Goal: Transaction & Acquisition: Subscribe to service/newsletter

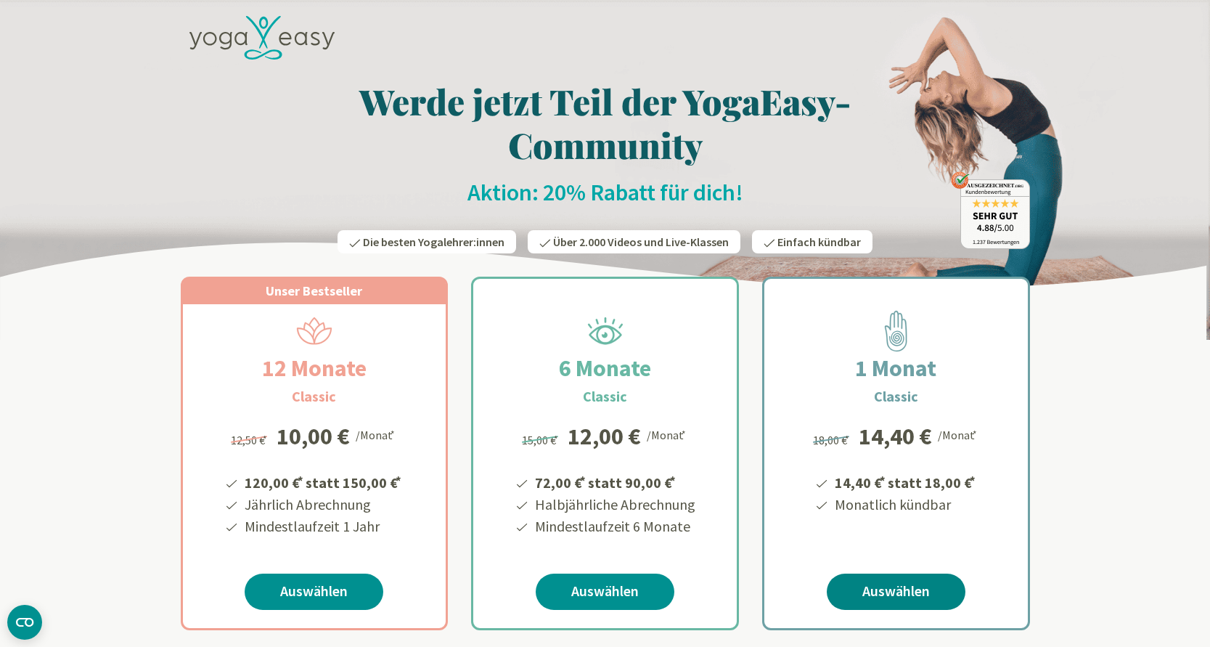
click at [922, 586] on link "Auswählen" at bounding box center [896, 591] width 139 height 36
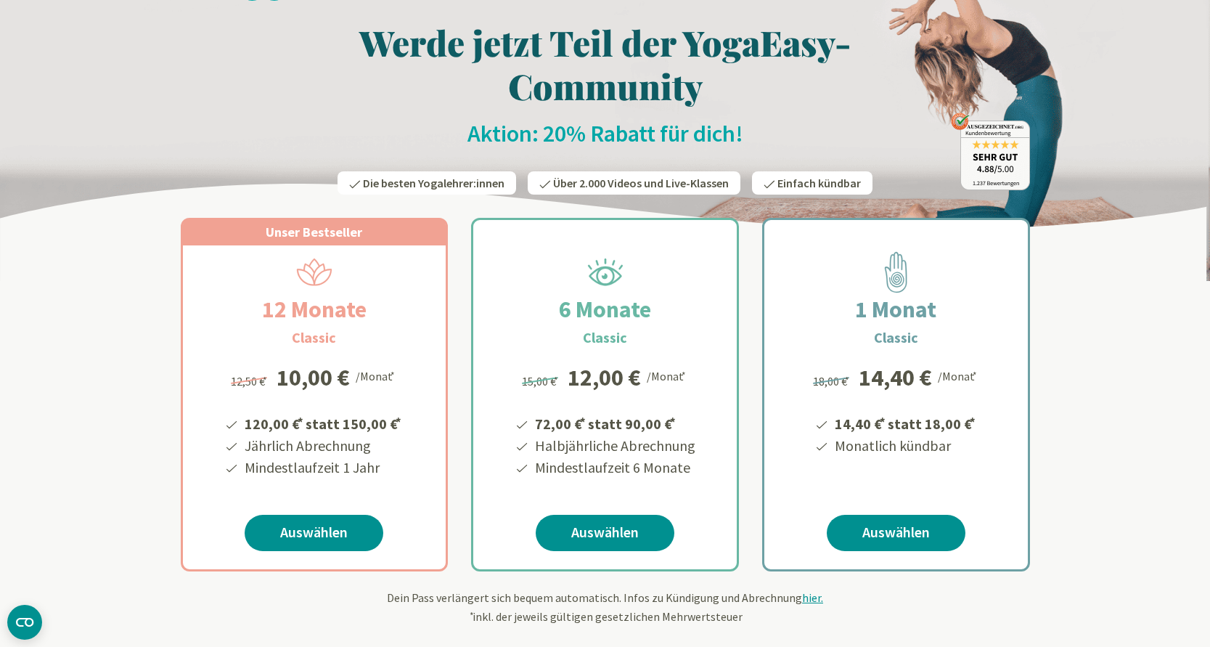
scroll to position [68, 0]
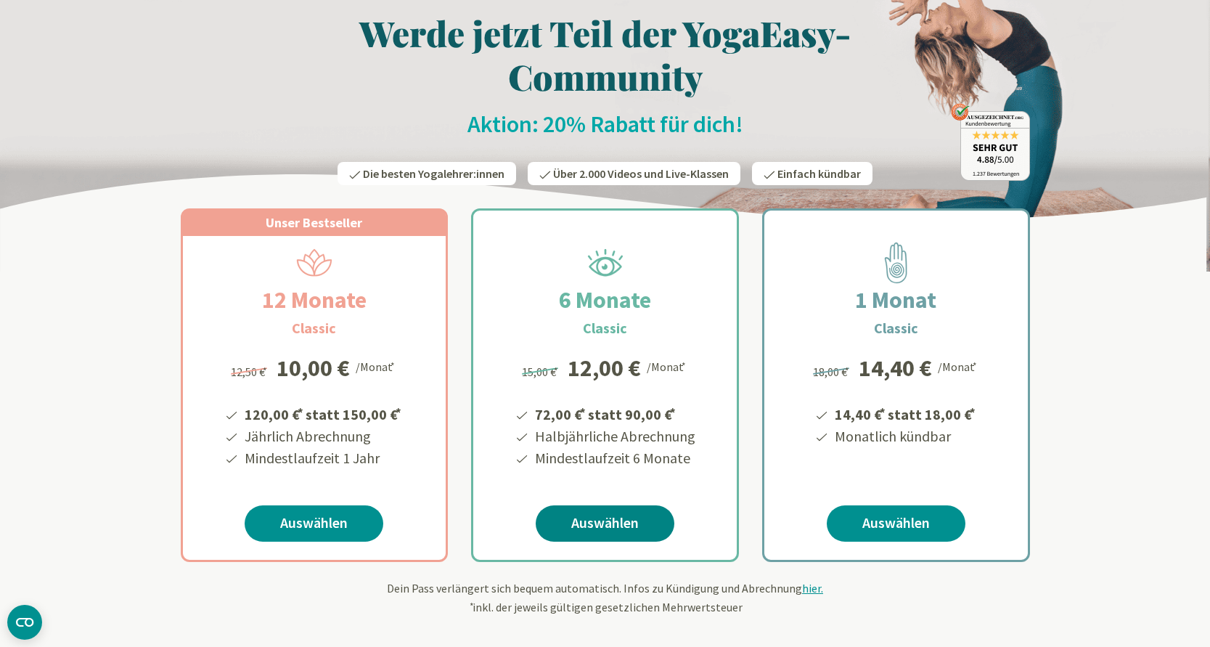
click at [643, 523] on link "Auswählen" at bounding box center [605, 523] width 139 height 36
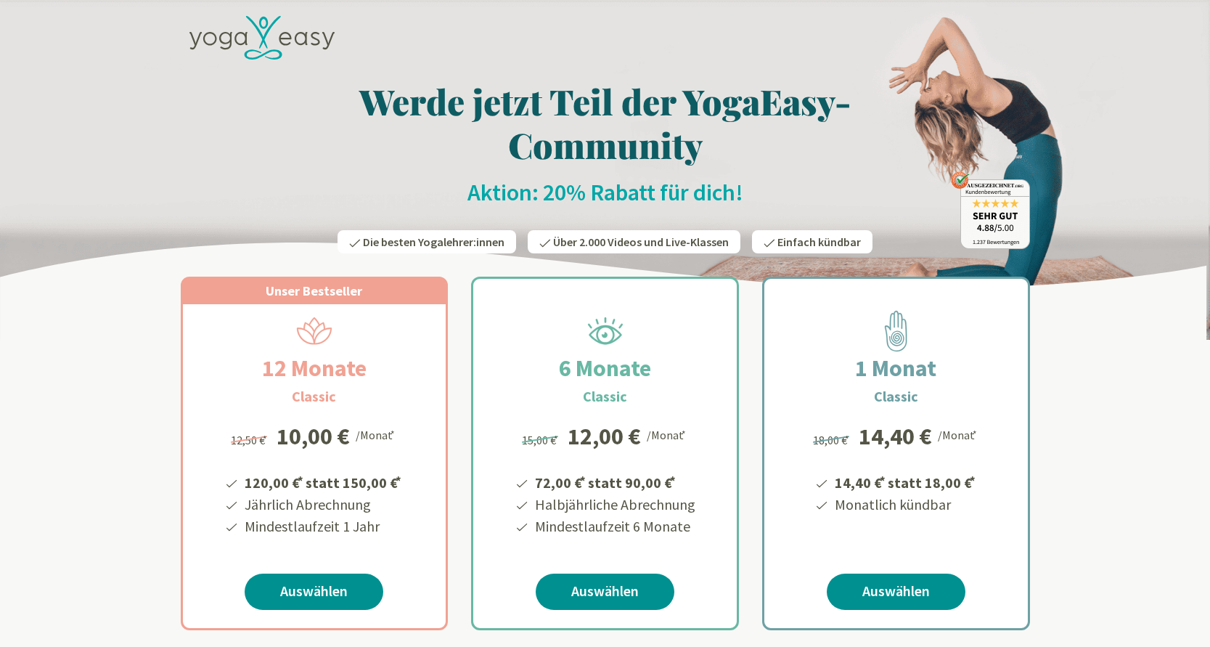
scroll to position [68, 0]
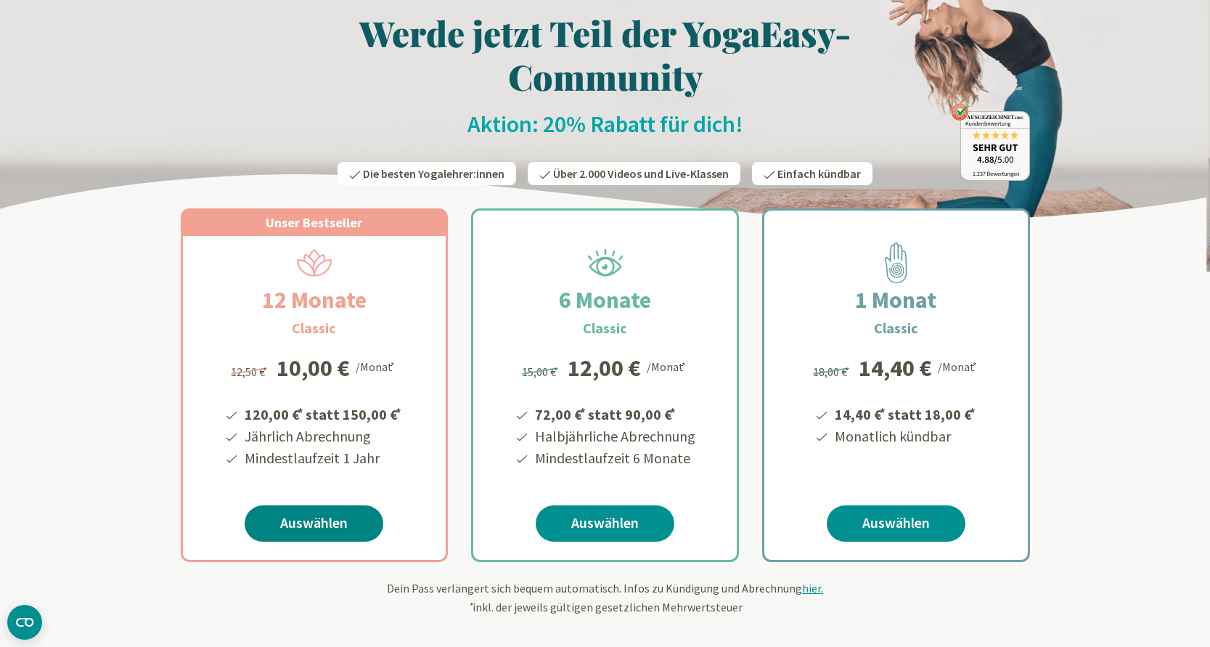
click at [330, 520] on link "Auswählen" at bounding box center [314, 523] width 139 height 36
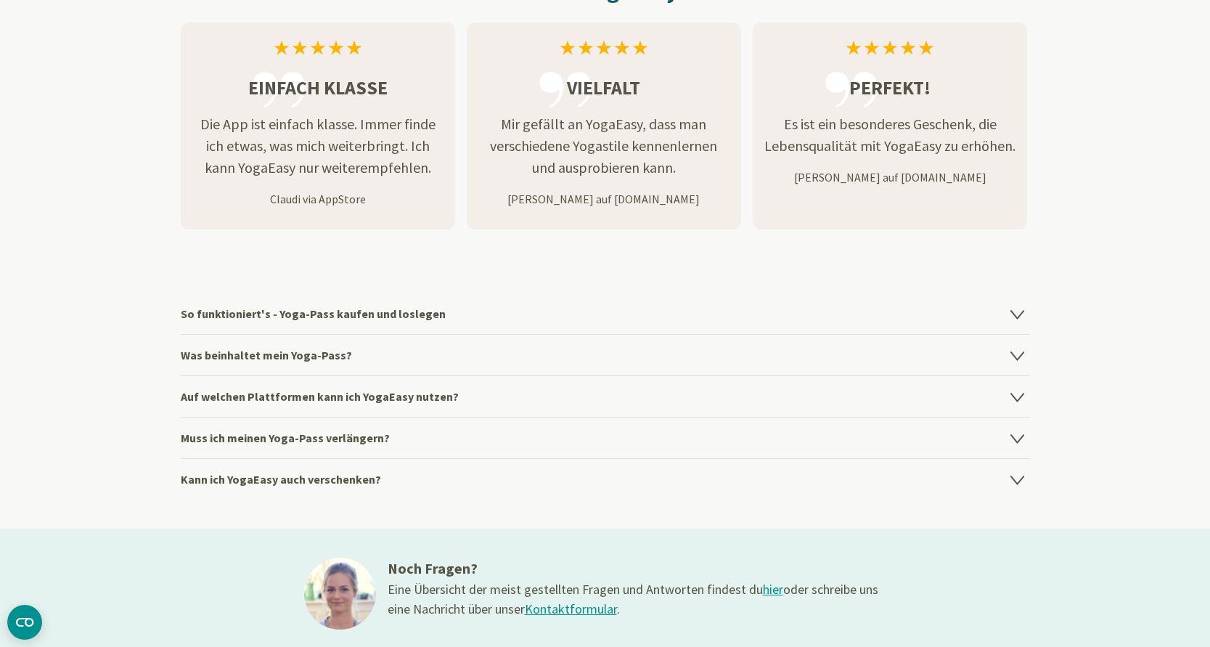
scroll to position [1715, 0]
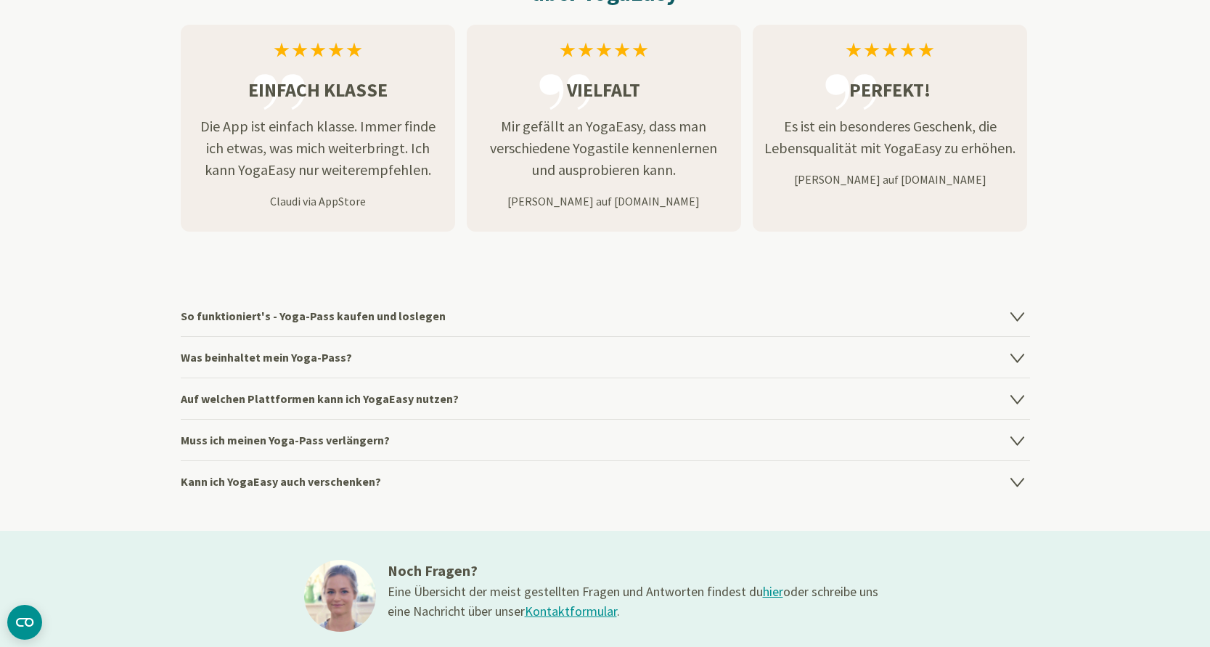
click at [1016, 362] on icon at bounding box center [1017, 356] width 17 height 17
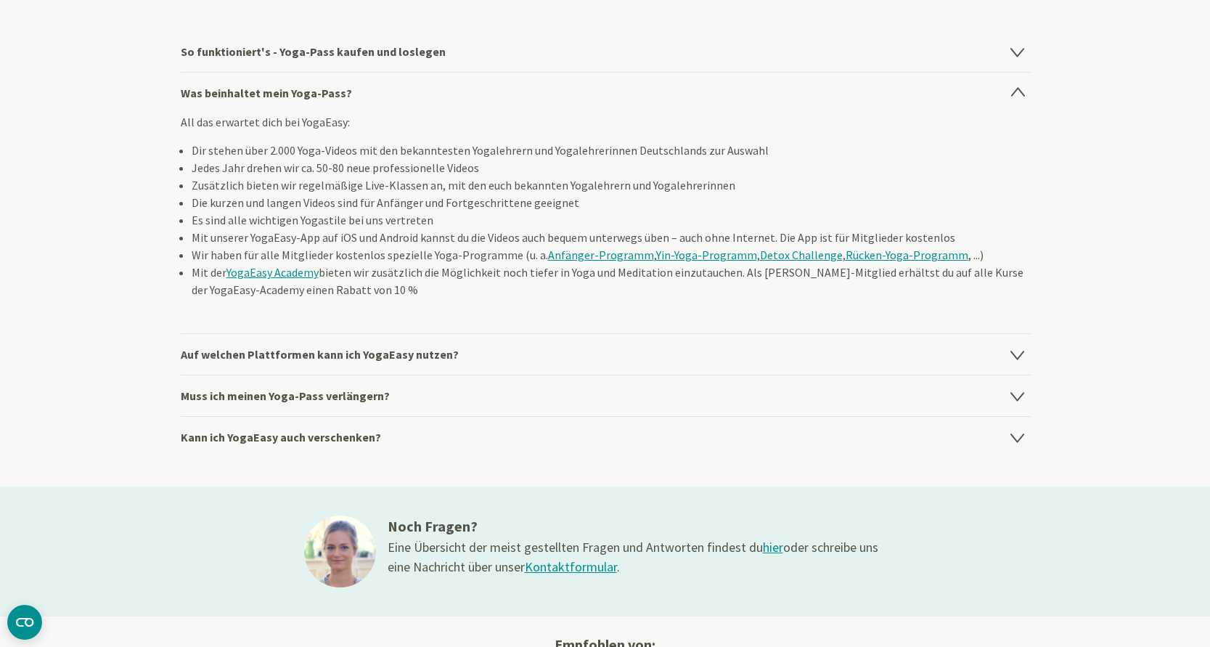
scroll to position [1985, 0]
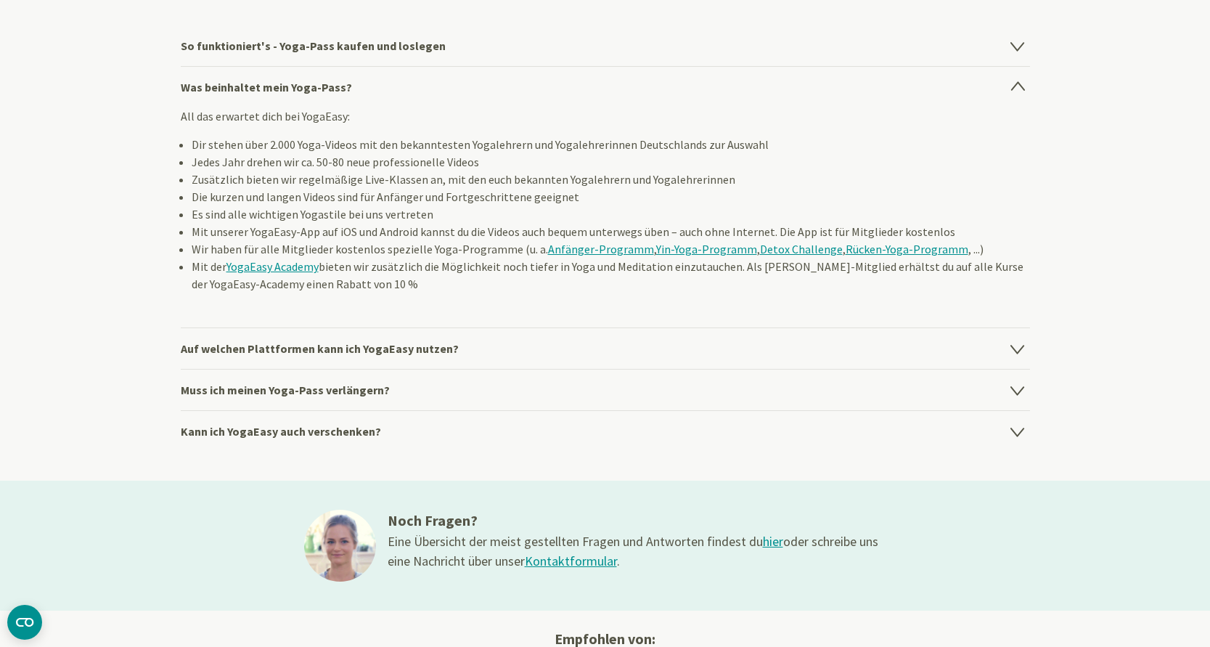
click at [1009, 346] on icon at bounding box center [1017, 348] width 17 height 17
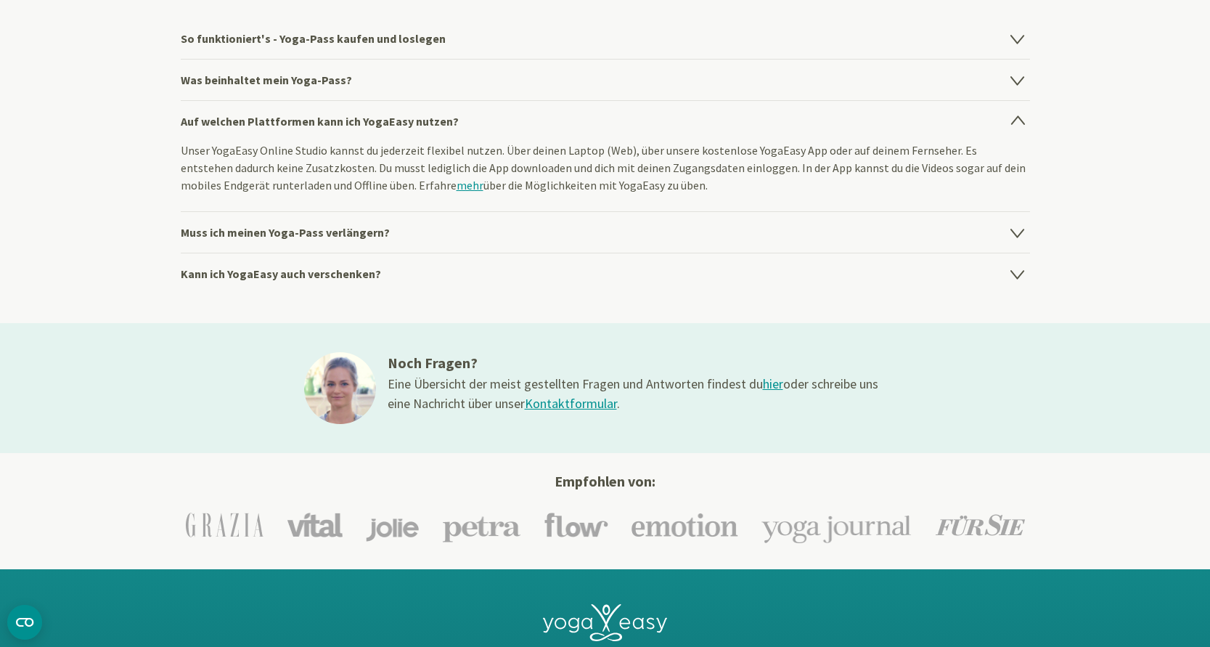
scroll to position [2004, 0]
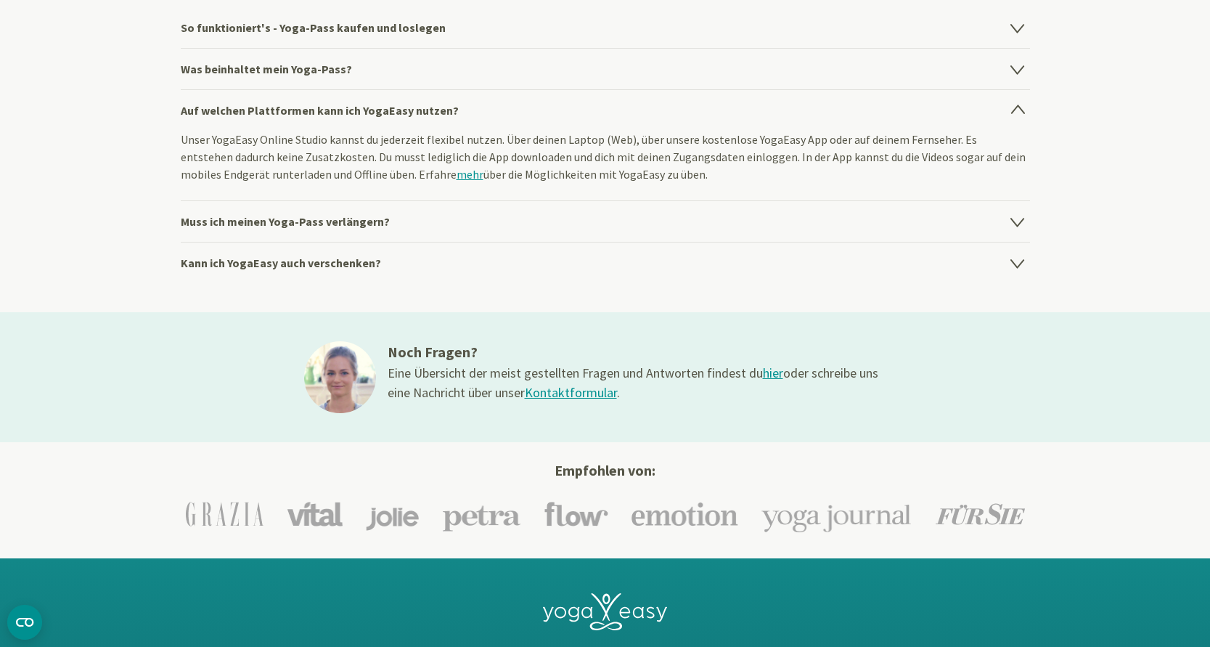
click at [1016, 217] on icon at bounding box center [1017, 221] width 17 height 17
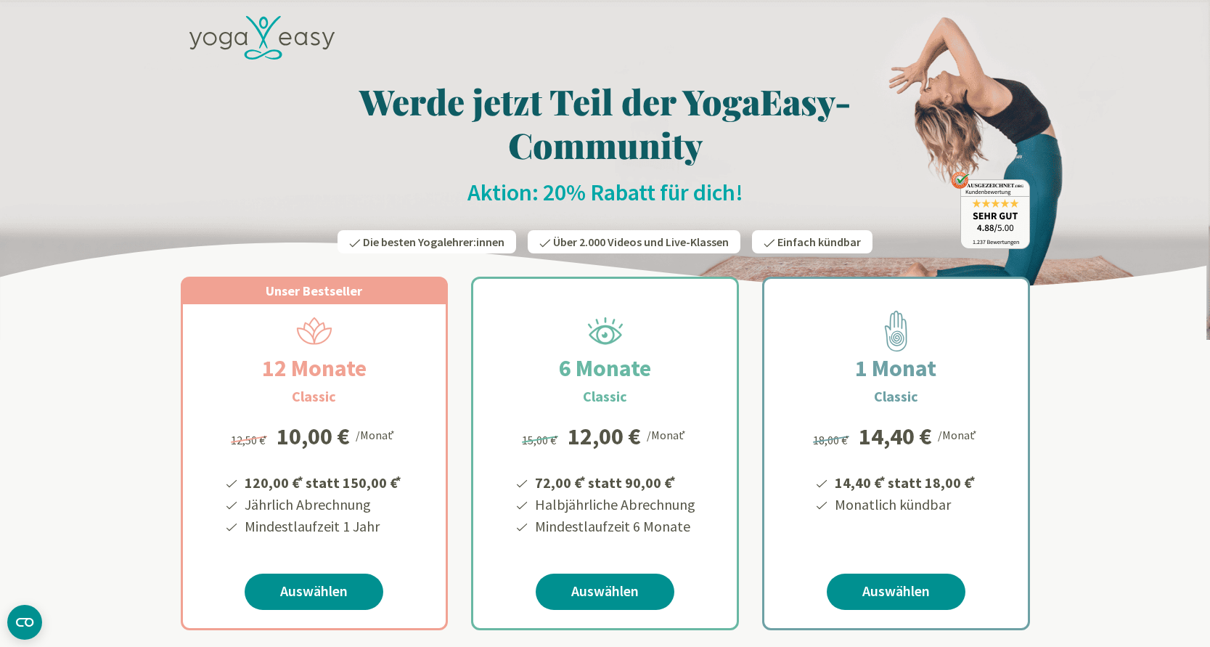
scroll to position [0, 0]
click at [350, 591] on link "Auswählen" at bounding box center [314, 591] width 139 height 36
